Goal: Information Seeking & Learning: Learn about a topic

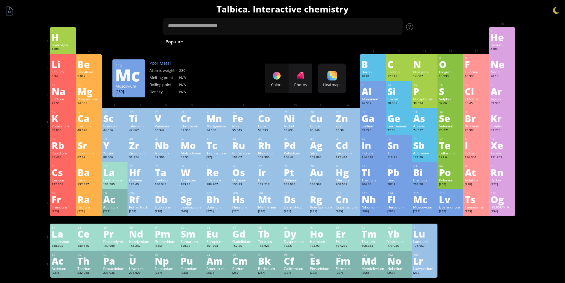
click at [420, 195] on div "Mc" at bounding box center [424, 198] width 23 height 9
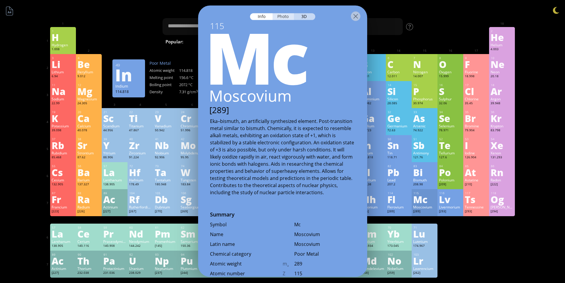
click at [279, 17] on div "Photo" at bounding box center [283, 16] width 21 height 7
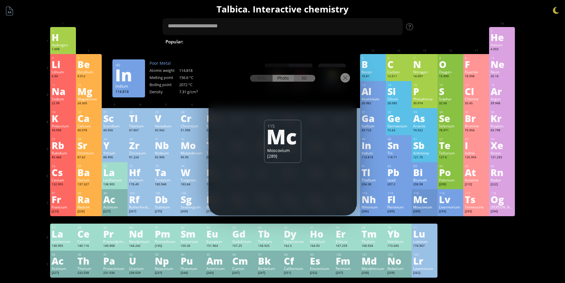
click at [302, 76] on div "3D" at bounding box center [304, 78] width 21 height 7
click at [282, 81] on div "Photo" at bounding box center [283, 78] width 21 height 7
click at [445, 196] on div "Lv" at bounding box center [450, 198] width 23 height 9
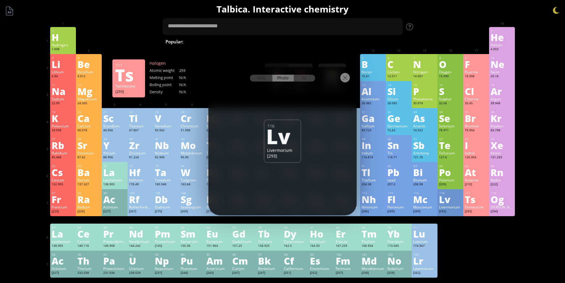
click at [466, 200] on div "117 Ts Tennessine [293] −1, +5 −1, +5 N/A N/A N/A [Rn]7s 2 5f 14 6d 10 7p 5" at bounding box center [476, 202] width 26 height 27
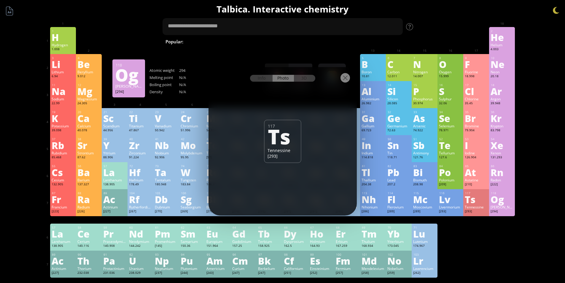
click at [491, 200] on div "118 [PERSON_NAME] [294] −1, +1, +2, +4, +6 −1, +1, +2, +4, +6 N/A N/A N/A [Rn]7…" at bounding box center [502, 202] width 26 height 27
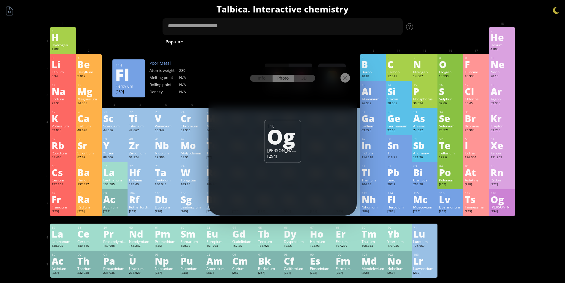
click at [389, 198] on div "114 Fl Flerovium [289] N/A N/A N/A [Rn]7s 2 5f 14 6d 10 7p 2" at bounding box center [399, 202] width 26 height 27
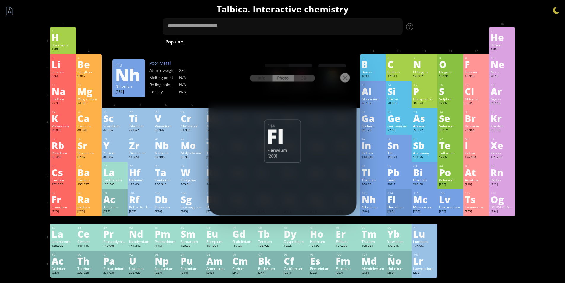
click at [376, 198] on div "Nh" at bounding box center [373, 198] width 23 height 9
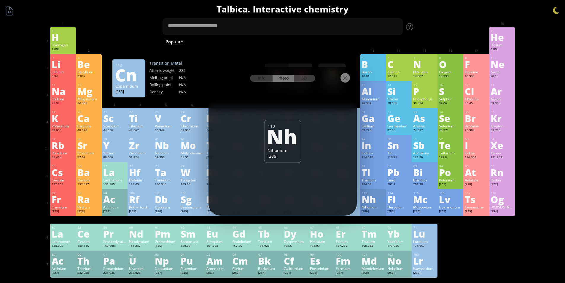
click at [359, 201] on div "Cn" at bounding box center [347, 198] width 23 height 9
click at [324, 205] on div "Info Photo 3D Info Photo 3D 112 Cn Copernicium [285] Pure lanthanum is stored i…" at bounding box center [283, 141] width 148 height 148
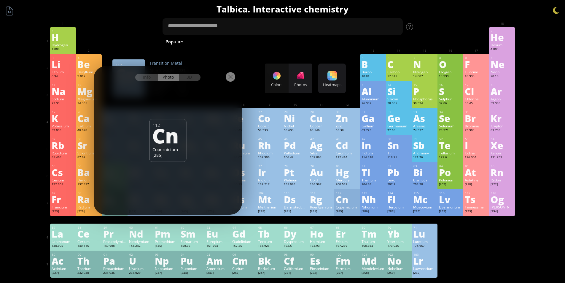
drag, startPoint x: 316, startPoint y: 72, endPoint x: 179, endPoint y: 69, distance: 137.4
click at [178, 68] on div at bounding box center [168, 76] width 148 height 21
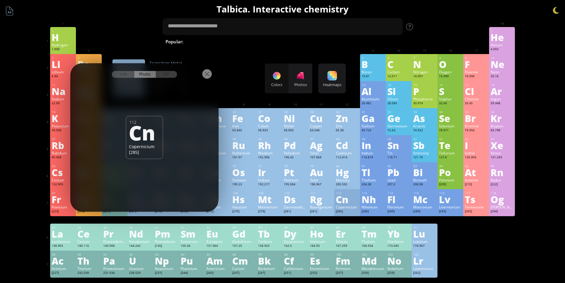
click at [292, 201] on div "Ds" at bounding box center [295, 198] width 23 height 9
click at [323, 204] on div "Rg" at bounding box center [321, 198] width 23 height 9
click at [266, 204] on div "Mt" at bounding box center [269, 198] width 23 height 9
click at [250, 198] on div "Hs" at bounding box center [243, 198] width 23 height 9
click at [228, 205] on div "Bohrium" at bounding box center [217, 206] width 23 height 5
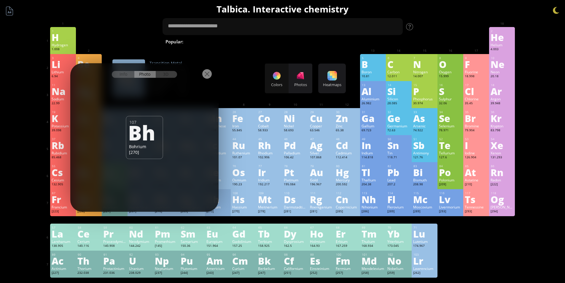
click at [196, 213] on div "[269]" at bounding box center [192, 211] width 23 height 5
click at [177, 215] on div "105 Db Dubnium [270] +3, +4, +5 +3, +4, +5 N/A N/A N/A [Rn]7s 2 5f 14 6d 3" at bounding box center [166, 202] width 26 height 27
click at [148, 213] on div "[267]" at bounding box center [140, 211] width 23 height 5
click at [124, 212] on div "[227]" at bounding box center [114, 211] width 23 height 5
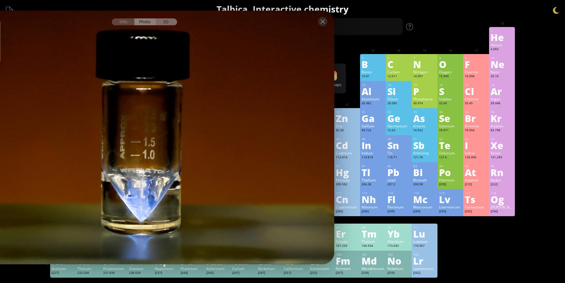
click at [171, 22] on div "3D" at bounding box center [166, 21] width 21 height 7
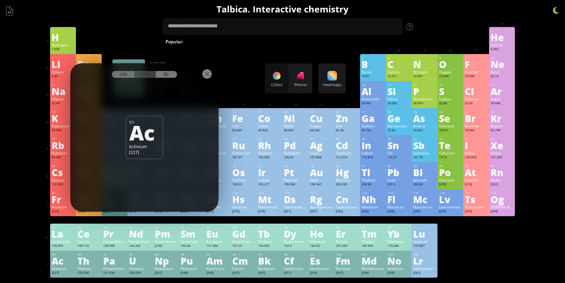
click at [131, 73] on div "Info" at bounding box center [123, 74] width 23 height 7
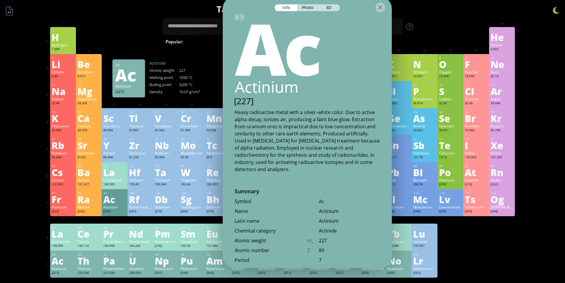
drag, startPoint x: 195, startPoint y: 18, endPoint x: 354, endPoint y: 13, distance: 159.1
click at [354, 13] on div at bounding box center [307, 6] width 169 height 21
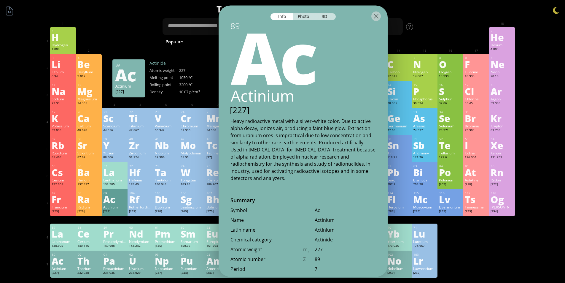
drag, startPoint x: 357, startPoint y: 16, endPoint x: 333, endPoint y: 13, distance: 23.9
click at [334, 13] on div at bounding box center [303, 15] width 169 height 21
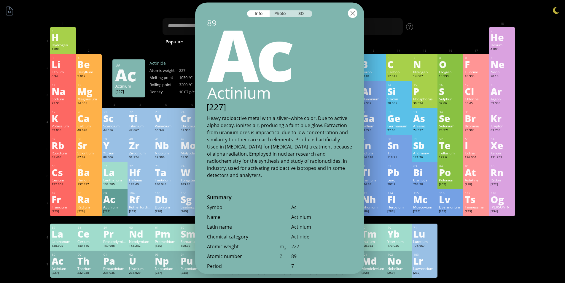
click at [357, 15] on div at bounding box center [352, 12] width 9 height 9
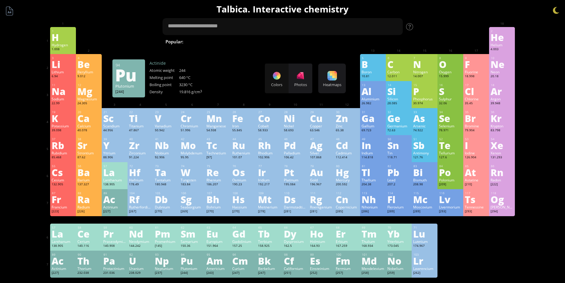
click at [216, 265] on div "Am" at bounding box center [217, 260] width 23 height 9
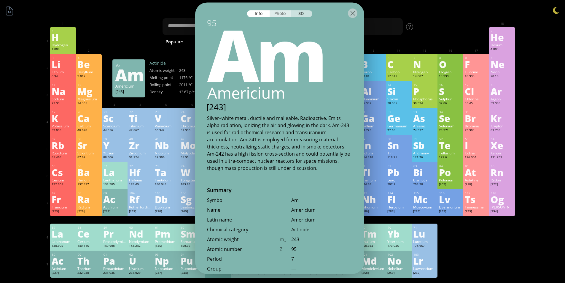
click at [281, 12] on div "Photo" at bounding box center [280, 13] width 21 height 7
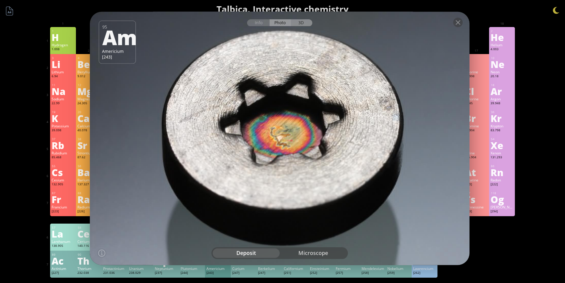
click at [298, 23] on div "3D" at bounding box center [301, 22] width 21 height 7
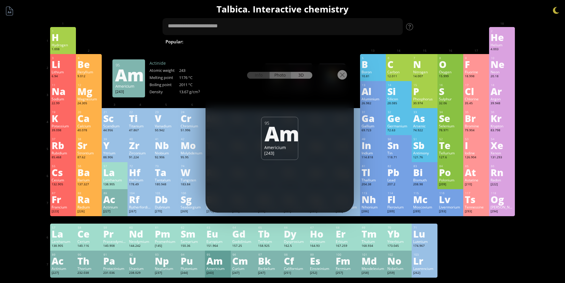
click at [281, 76] on div "Photo" at bounding box center [280, 75] width 21 height 7
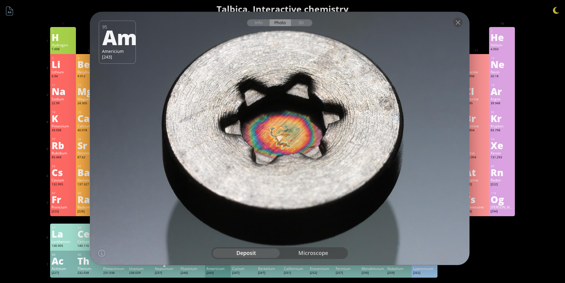
click at [324, 254] on div "microscope" at bounding box center [313, 252] width 67 height 9
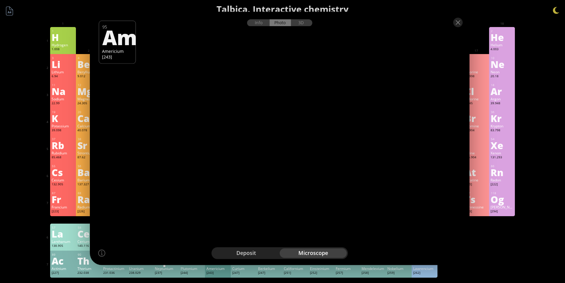
click at [266, 250] on div "deposit" at bounding box center [246, 252] width 67 height 9
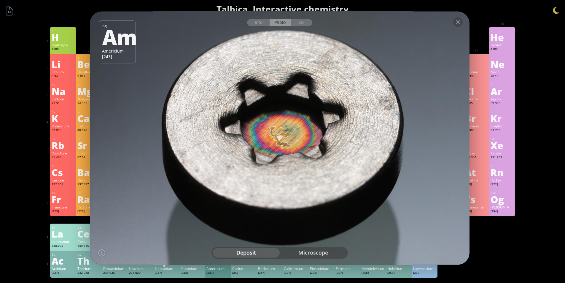
click at [254, 26] on div at bounding box center [280, 21] width 380 height 21
click at [265, 23] on div "Info" at bounding box center [258, 22] width 23 height 7
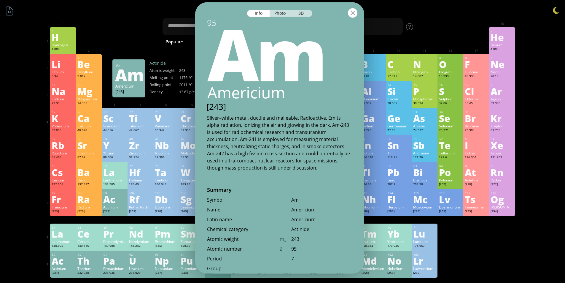
click at [353, 13] on div at bounding box center [352, 12] width 9 height 9
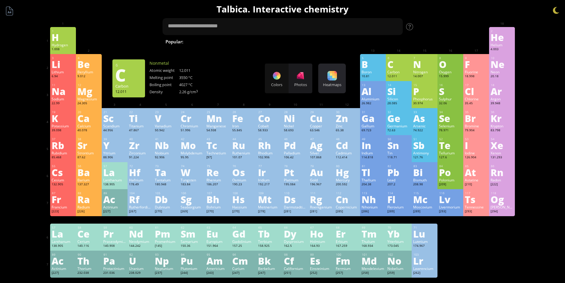
click at [328, 80] on div "Heatmaps Heatmaps Normal mode Melting point Boiling point Density Atomic weight…" at bounding box center [332, 78] width 28 height 30
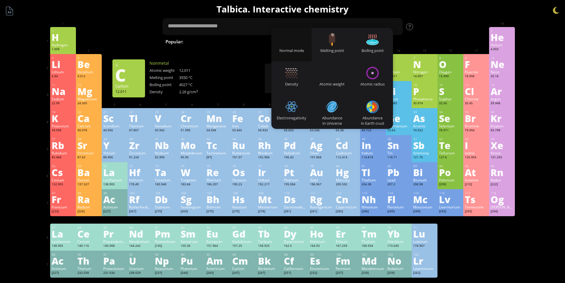
click at [303, 52] on div "Normal mode" at bounding box center [291, 50] width 41 height 5
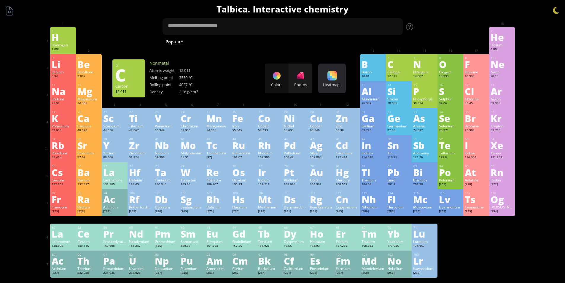
click at [331, 84] on div "Heatmaps" at bounding box center [332, 84] width 25 height 5
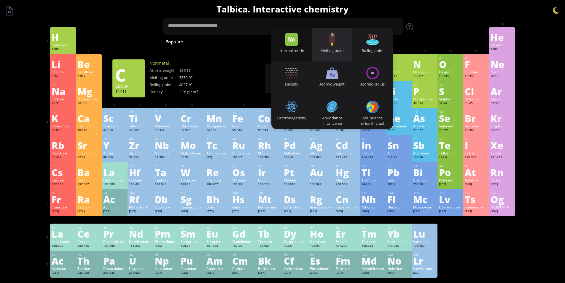
click at [344, 44] on div "Melting point" at bounding box center [332, 45] width 41 height 34
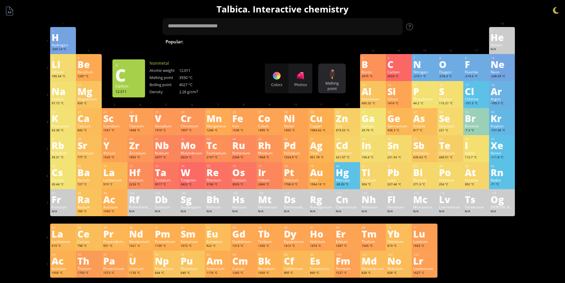
click at [331, 76] on div at bounding box center [332, 73] width 9 height 9
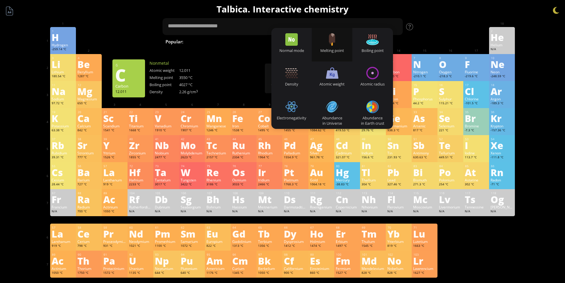
click at [370, 54] on div "Boiling point" at bounding box center [372, 45] width 41 height 34
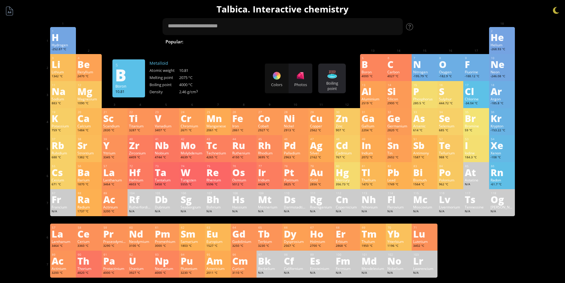
click at [339, 74] on div "Boiling point Heatmaps Normal mode Melting point Boiling point Density Atomic w…" at bounding box center [332, 78] width 28 height 30
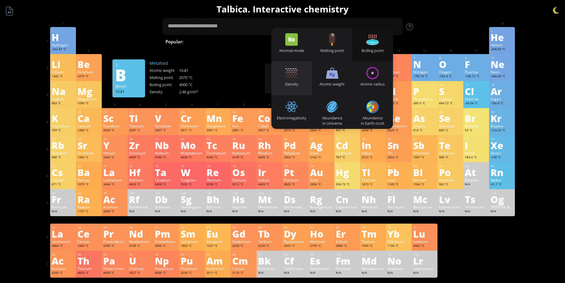
click at [298, 76] on div at bounding box center [291, 73] width 12 height 12
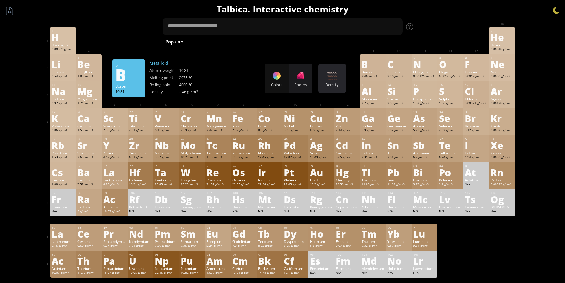
click at [329, 83] on div "Density" at bounding box center [332, 84] width 25 height 5
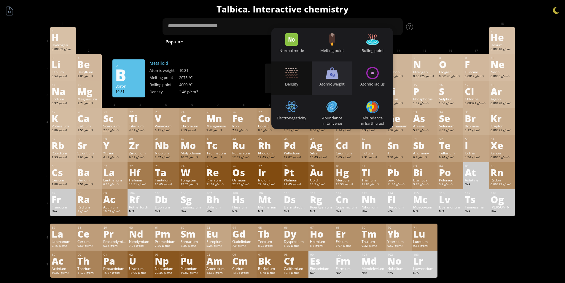
click at [333, 82] on div "Atomic weight" at bounding box center [332, 83] width 41 height 5
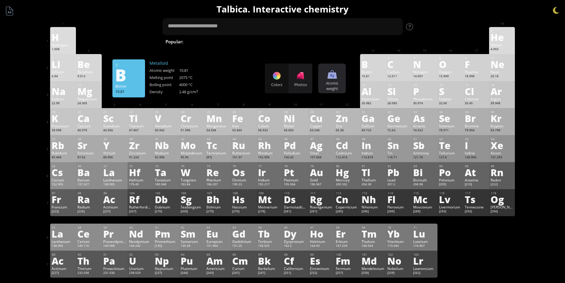
click at [333, 82] on div "Atomic weight" at bounding box center [332, 85] width 25 height 11
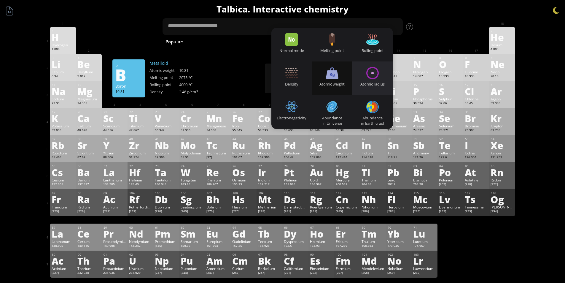
click at [366, 80] on div "Atomic radius" at bounding box center [372, 78] width 41 height 34
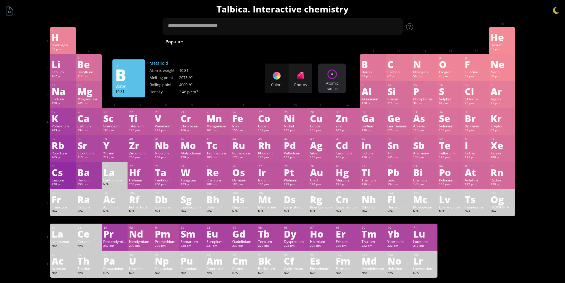
click at [337, 82] on div "Atomic radius" at bounding box center [332, 85] width 25 height 11
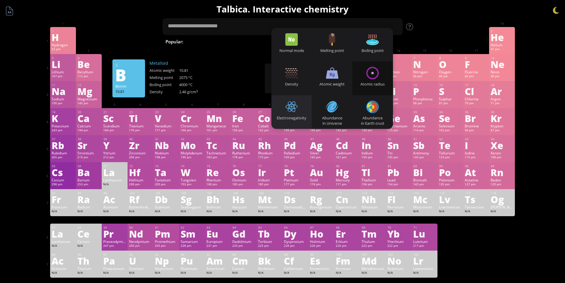
click at [289, 105] on div at bounding box center [291, 107] width 12 height 12
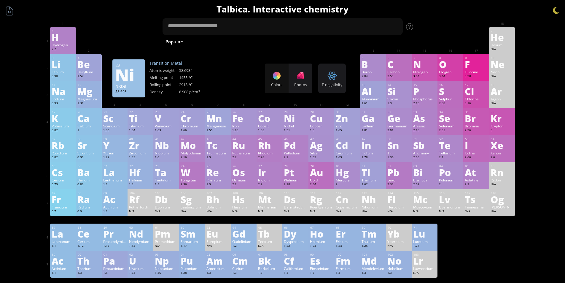
click at [312, 93] on div "11 Na Sodium 0.93 −1, 0, +1 −1, 0, +1 97.72 °C 883 °C 0.968 g/cm 3 [Ne]3s 1 12 …" at bounding box center [282, 94] width 465 height 27
click at [330, 87] on div "E-negativity" at bounding box center [332, 84] width 25 height 5
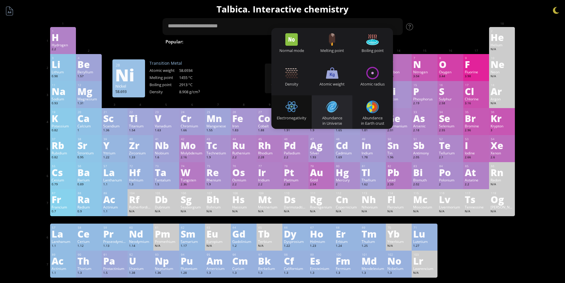
click at [320, 106] on div "Abundance in Universe" at bounding box center [332, 112] width 41 height 34
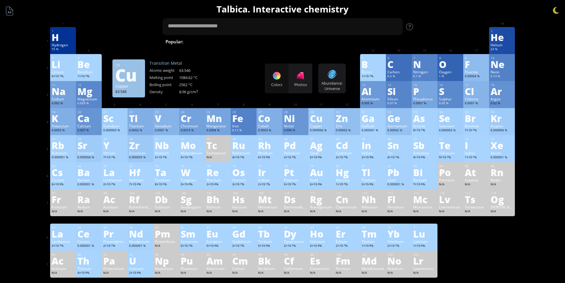
click at [318, 85] on div "Colors Photos Abundance: Universe Heatmaps Normal mode Melting point Boiling po…" at bounding box center [305, 78] width 81 height 30
click at [324, 85] on div "Abundance: Universe" at bounding box center [332, 85] width 25 height 11
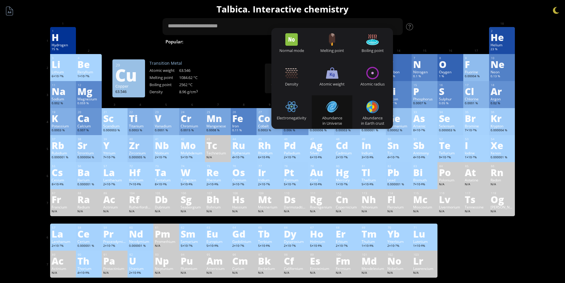
click at [376, 113] on div "Abundance in Earth crust" at bounding box center [372, 112] width 41 height 34
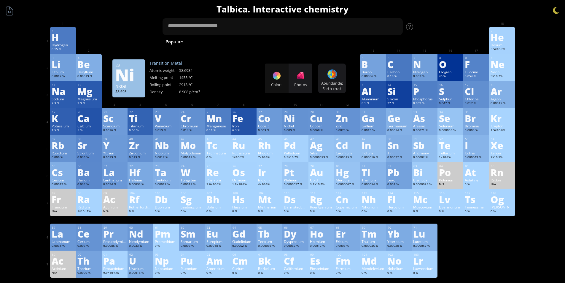
click at [284, 89] on div "Colors Photos" at bounding box center [288, 78] width 47 height 30
click at [304, 89] on div "Photos" at bounding box center [301, 78] width 24 height 30
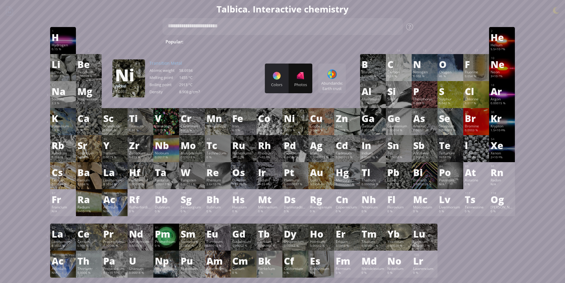
click at [280, 85] on div "Colors" at bounding box center [277, 84] width 24 height 5
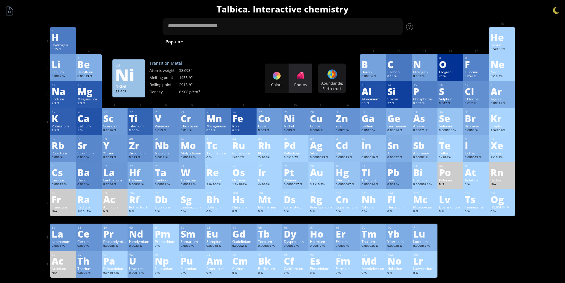
click at [307, 87] on div "Photos" at bounding box center [301, 78] width 24 height 30
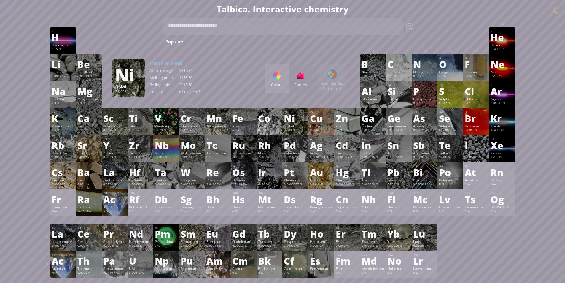
click at [286, 84] on div "Colors" at bounding box center [277, 84] width 24 height 5
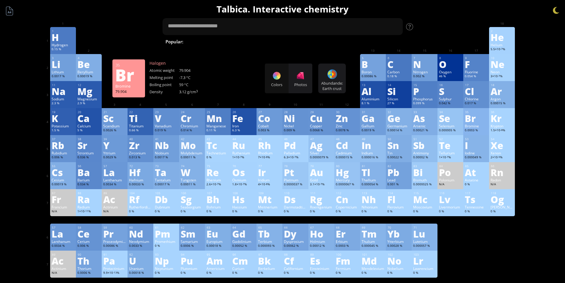
click at [476, 117] on div "Br" at bounding box center [476, 117] width 23 height 9
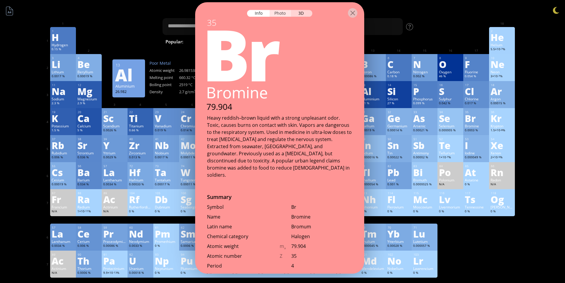
click at [286, 15] on div "Photo" at bounding box center [280, 13] width 21 height 7
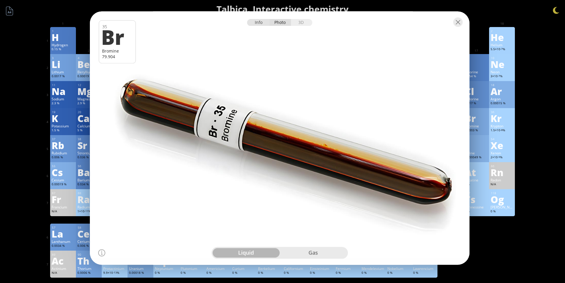
click at [266, 23] on div "Info" at bounding box center [258, 22] width 23 height 7
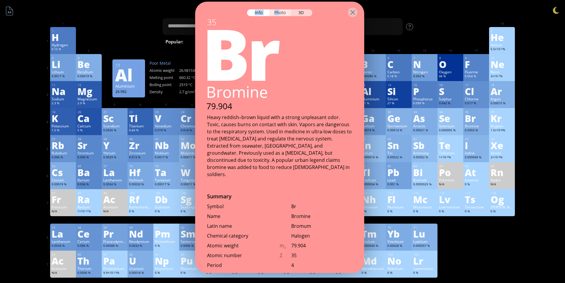
click at [280, 16] on div at bounding box center [279, 11] width 169 height 21
click at [281, 13] on div "Photo" at bounding box center [280, 12] width 21 height 7
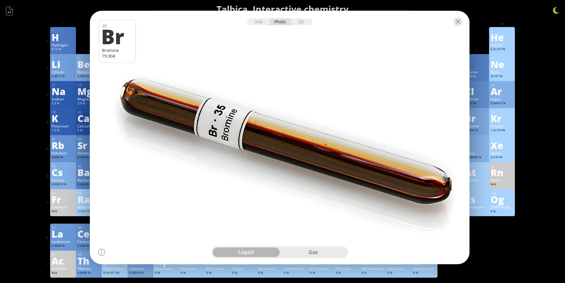
click at [332, 253] on div "gas" at bounding box center [313, 251] width 67 height 9
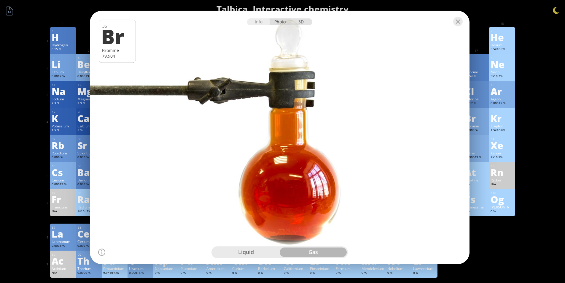
click at [300, 24] on div "3D" at bounding box center [301, 21] width 21 height 7
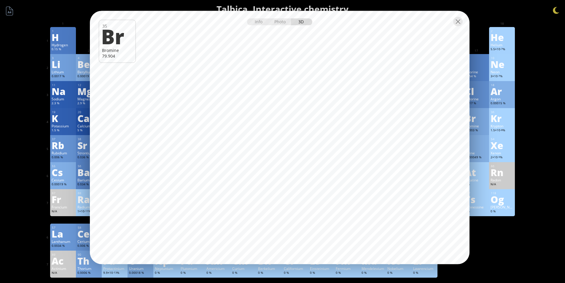
click at [254, 24] on div "Info" at bounding box center [258, 21] width 23 height 7
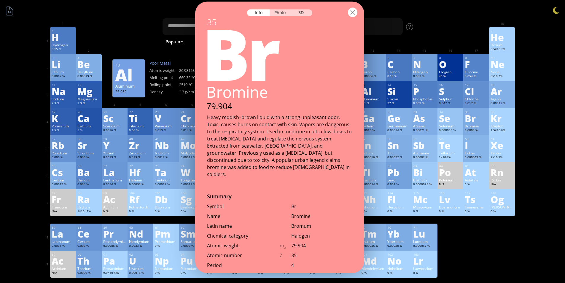
click at [356, 14] on div at bounding box center [352, 11] width 9 height 9
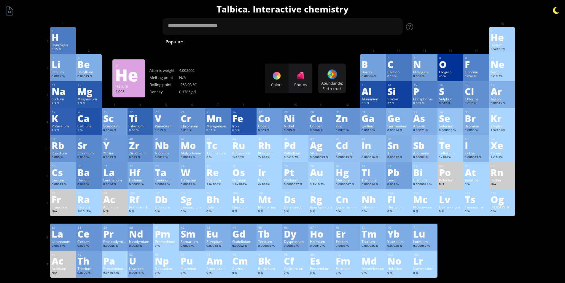
click at [554, 11] on div at bounding box center [556, 10] width 9 height 9
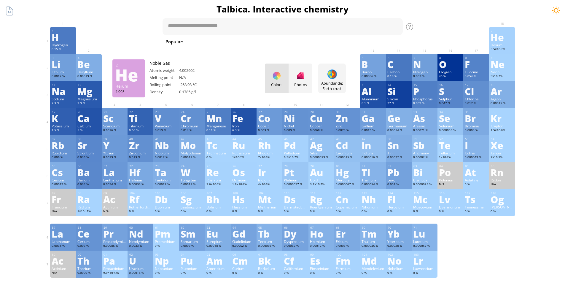
click at [553, 10] on div at bounding box center [556, 10] width 9 height 9
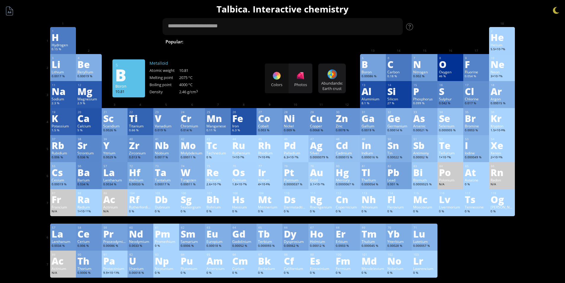
click at [351, 70] on div "3 Li Lithium 0.0017 % −1, +1 −1, +1 180.54 °C 1342 °C 0.535 g/cm 3 [He]2s 1 4 B…" at bounding box center [282, 67] width 465 height 27
click at [348, 70] on div "3 Li Lithium 0.0017 % −1, +1 −1, +1 180.54 °C 1342 °C 0.535 g/cm 3 [He]2s 1 4 B…" at bounding box center [282, 67] width 465 height 27
click at [344, 70] on div "Abundande: Earth crust Heatmaps Normal mode Melting point Boiling point Density…" at bounding box center [332, 78] width 28 height 30
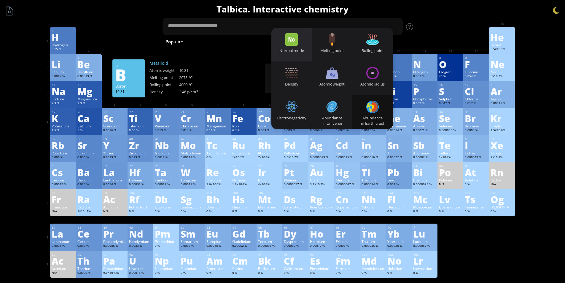
click at [309, 41] on div "Normal mode" at bounding box center [291, 45] width 41 height 34
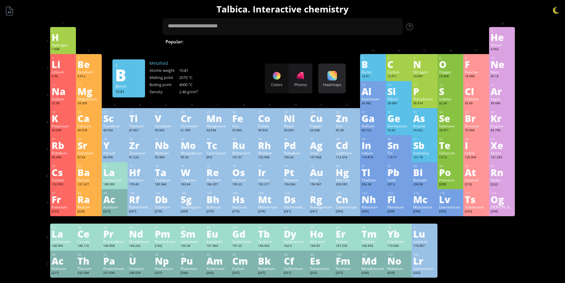
click at [329, 64] on div "Heatmaps Heatmaps Normal mode Melting point Boiling point Density Atomic weight…" at bounding box center [332, 78] width 28 height 30
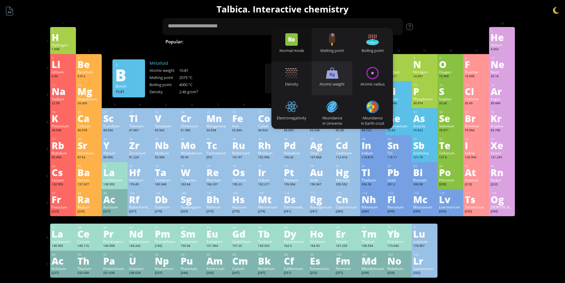
drag, startPoint x: 338, startPoint y: 71, endPoint x: 349, endPoint y: 63, distance: 13.5
click at [338, 71] on div at bounding box center [332, 73] width 12 height 12
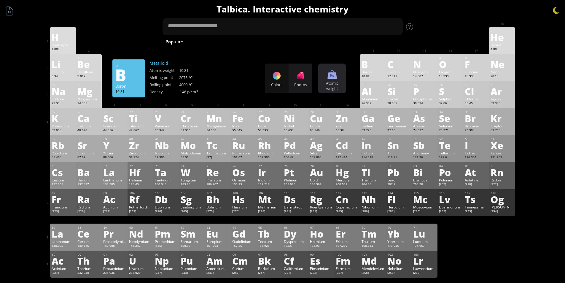
click at [345, 70] on div "Atomic weight Heatmaps Normal mode Melting point Boiling point Density Atomic w…" at bounding box center [332, 78] width 28 height 30
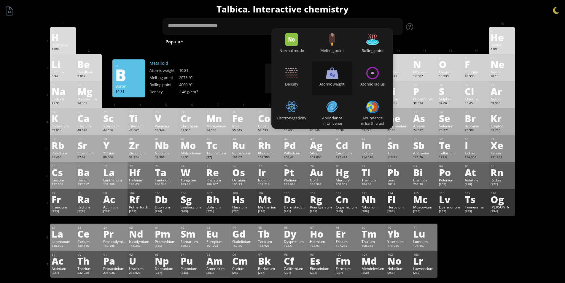
click at [345, 45] on div "Melting point" at bounding box center [332, 45] width 41 height 34
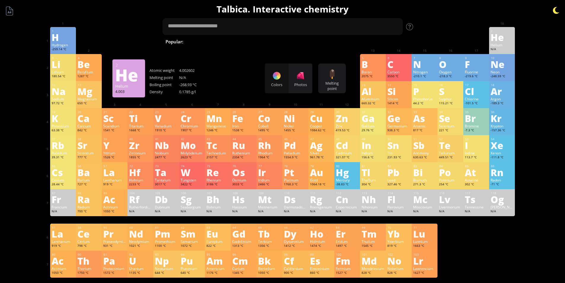
click at [554, 13] on div at bounding box center [556, 10] width 9 height 9
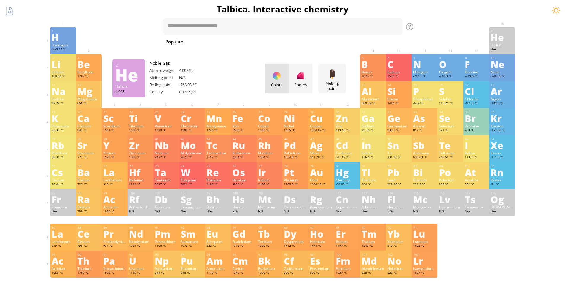
click at [557, 13] on body "Periodic Table of Elements 35 Br Bromine 79.904 56 Ba Barium 137.327 Summary Mo…" at bounding box center [282, 251] width 565 height 503
click at [555, 11] on div at bounding box center [556, 10] width 9 height 9
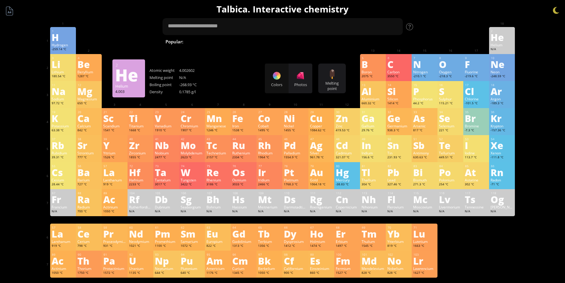
click at [528, 18] on div "Summary Molecular formula Molecular weight Exact mass Monoisotopic mass Classif…" at bounding box center [282, 251] width 565 height 503
